Goal: Check status: Check status

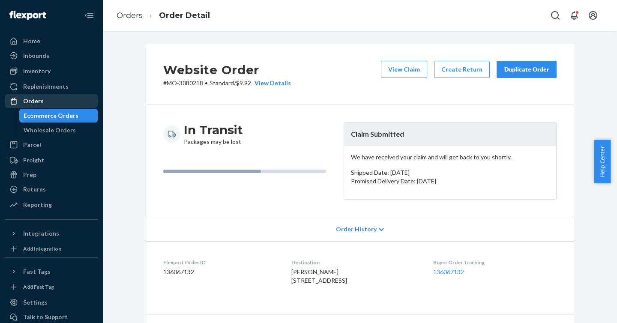
click at [45, 102] on div "Orders" at bounding box center [51, 101] width 91 height 12
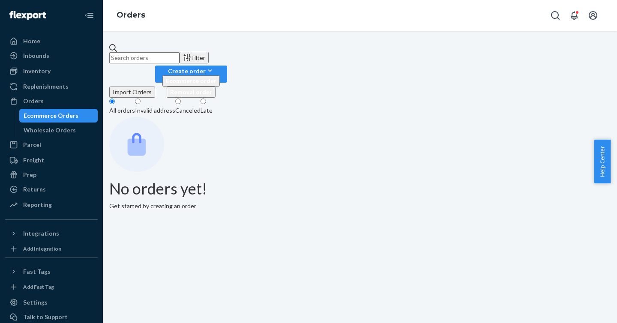
click at [180, 57] on input "text" at bounding box center [144, 57] width 70 height 11
paste input "3142844"
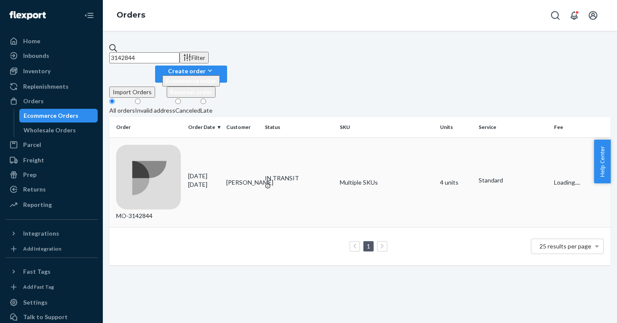
type input "3142844"
click at [157, 145] on div "MO-3142844" at bounding box center [148, 183] width 65 height 76
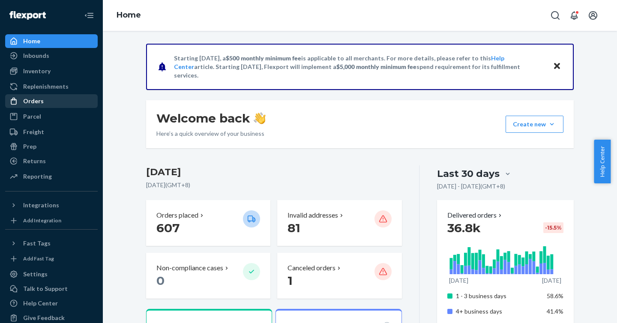
drag, startPoint x: 28, startPoint y: 99, endPoint x: 54, endPoint y: 107, distance: 26.8
click at [28, 99] on div "Orders" at bounding box center [33, 101] width 21 height 9
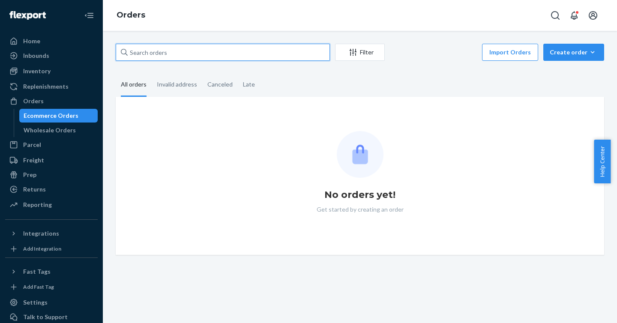
click at [193, 55] on input "text" at bounding box center [223, 52] width 214 height 17
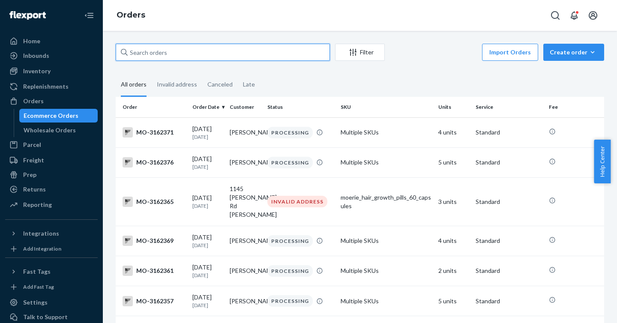
paste input "2514141"
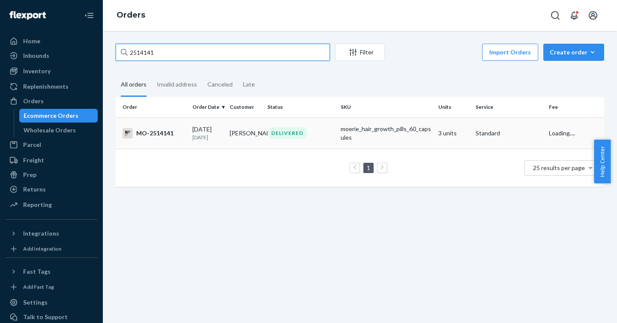
type input "2514141"
click at [149, 132] on div "MO-2514141" at bounding box center [154, 133] width 63 height 10
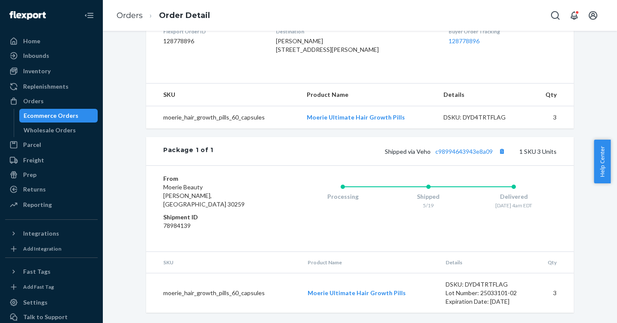
scroll to position [238, 0]
click at [457, 155] on link "c98994643943e8a09" at bounding box center [463, 151] width 57 height 7
drag, startPoint x: 430, startPoint y: 161, endPoint x: 437, endPoint y: 188, distance: 27.9
click at [457, 155] on span "Shipped via Veho c98994643943e8a09" at bounding box center [446, 151] width 123 height 7
click at [435, 186] on div "Shipped 5/19" at bounding box center [429, 195] width 86 height 34
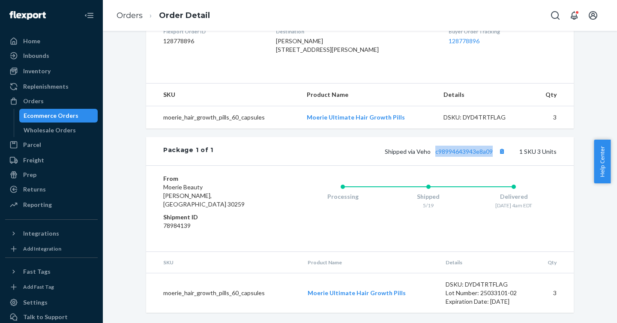
drag, startPoint x: 431, startPoint y: 160, endPoint x: 489, endPoint y: 165, distance: 58.5
click at [489, 157] on div "Shipped via Veho c98994643943e8a09 1 SKU 3 Units" at bounding box center [384, 151] width 343 height 11
copy link "c98994643943e8a09"
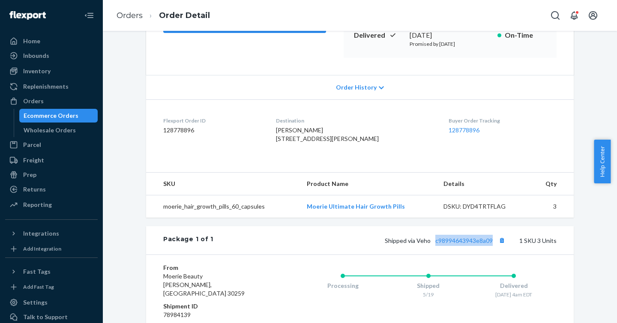
scroll to position [0, 0]
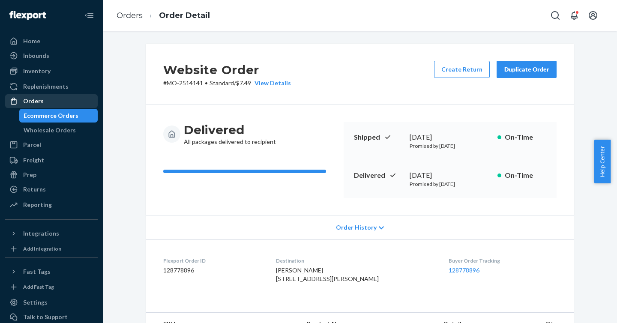
click at [43, 102] on div "Orders" at bounding box center [51, 101] width 91 height 12
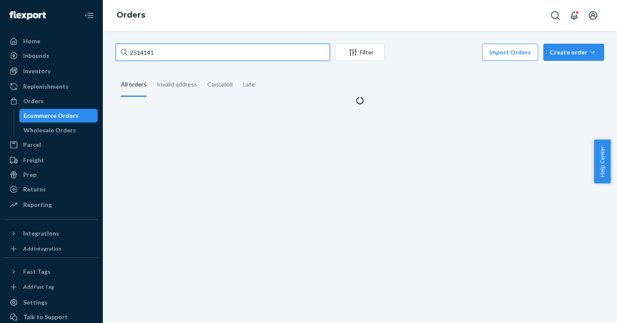
drag, startPoint x: 175, startPoint y: 53, endPoint x: 123, endPoint y: 47, distance: 52.2
click at [123, 47] on div "2514141" at bounding box center [223, 52] width 214 height 17
paste input "997417"
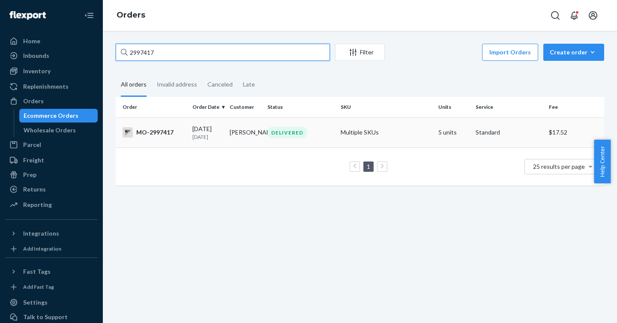
type input "2997417"
click at [150, 139] on td "MO-2997417" at bounding box center [152, 132] width 73 height 30
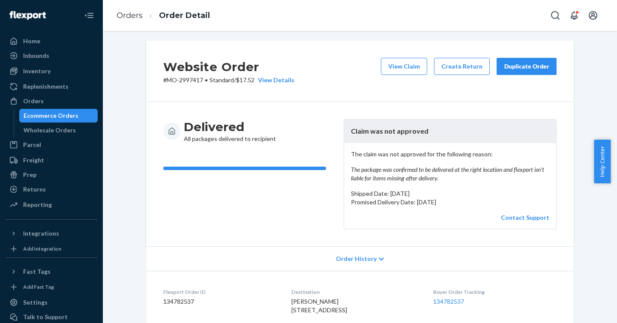
scroll to position [3, 0]
click at [51, 105] on div "Orders" at bounding box center [51, 101] width 91 height 12
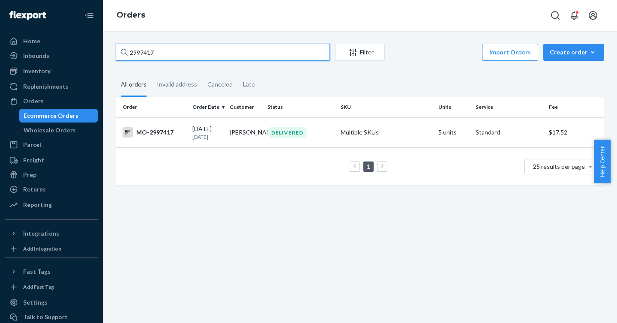
drag, startPoint x: 186, startPoint y: 55, endPoint x: 126, endPoint y: 53, distance: 59.2
click at [126, 53] on div "2997417" at bounding box center [223, 52] width 214 height 17
paste input "2997430"
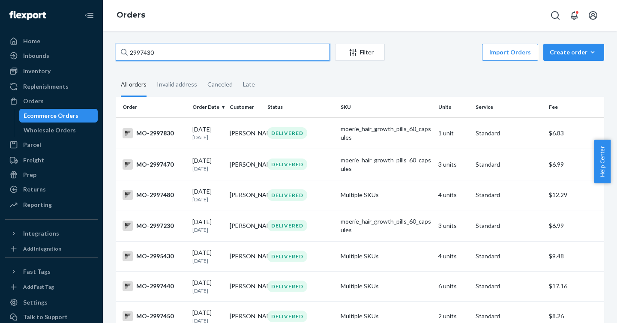
drag, startPoint x: 172, startPoint y: 54, endPoint x: 93, endPoint y: 55, distance: 78.8
click at [93, 55] on div "Home Inbounds Shipping Plans Problems Inventory Products Branded Packaging Repl…" at bounding box center [308, 161] width 617 height 323
paste input "#R19FAFL5EG"
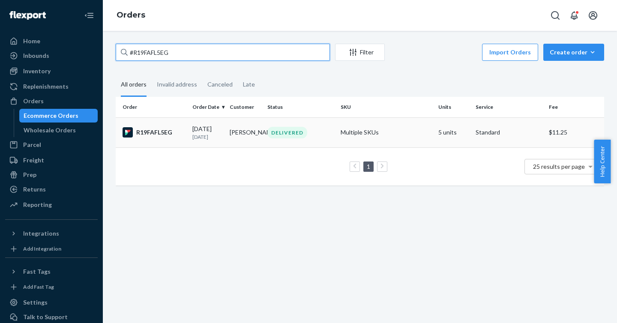
type input "#R19FAFL5EG"
click at [147, 133] on div "R19FAFL5EG" at bounding box center [154, 132] width 63 height 10
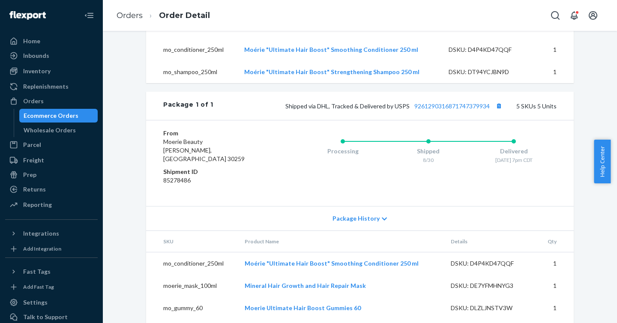
scroll to position [364, 0]
click at [446, 110] on link "9261290316871747379934" at bounding box center [451, 105] width 75 height 7
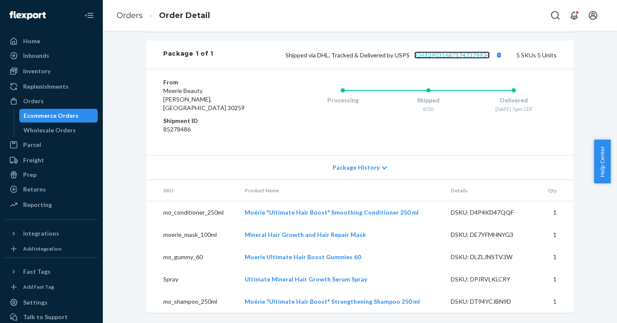
scroll to position [423, 0]
click at [454, 59] on link "9261290316871747379934" at bounding box center [451, 54] width 75 height 7
